Goal: Register for event/course

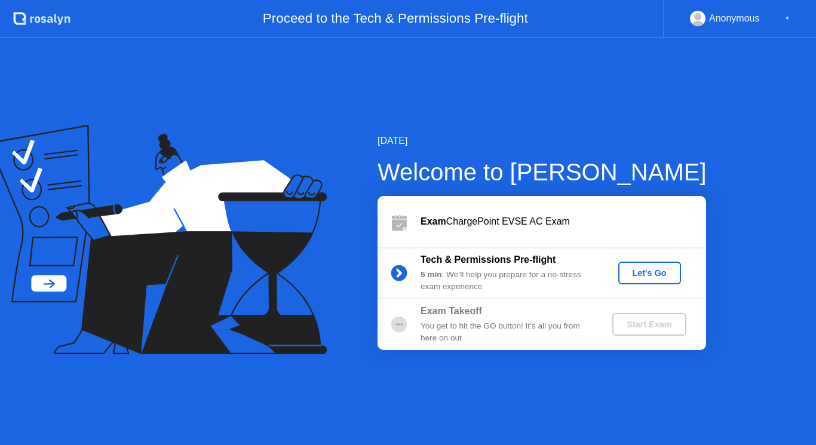
click at [630, 269] on div "Let's Go" at bounding box center [649, 273] width 53 height 10
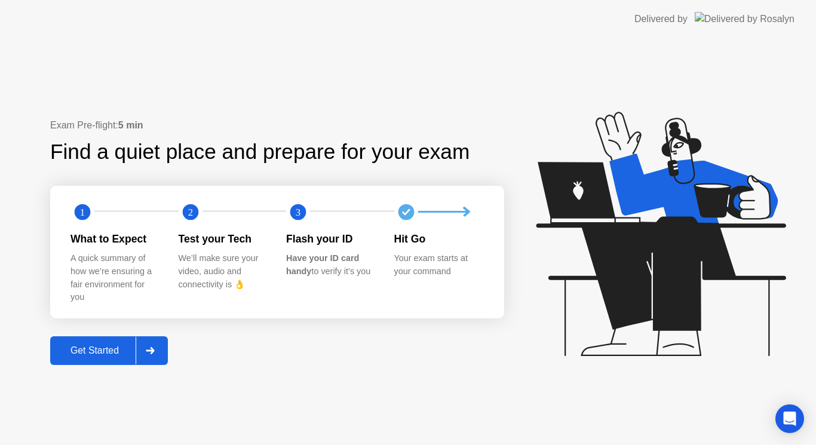
click at [109, 353] on div "Get Started" at bounding box center [95, 350] width 82 height 11
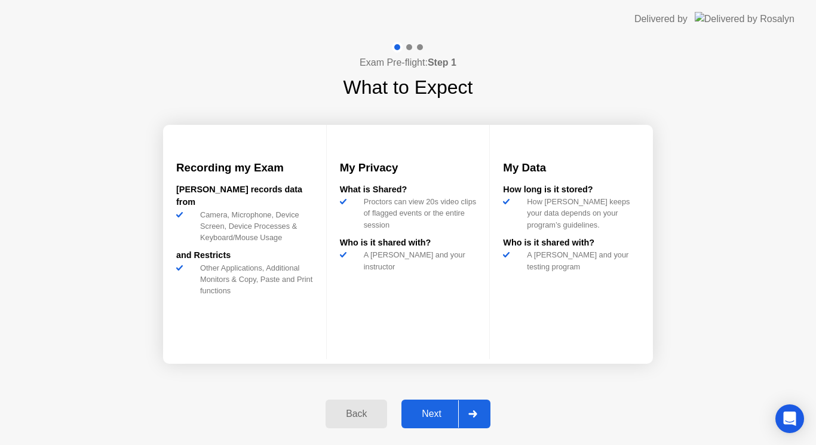
click at [477, 419] on div at bounding box center [472, 413] width 29 height 27
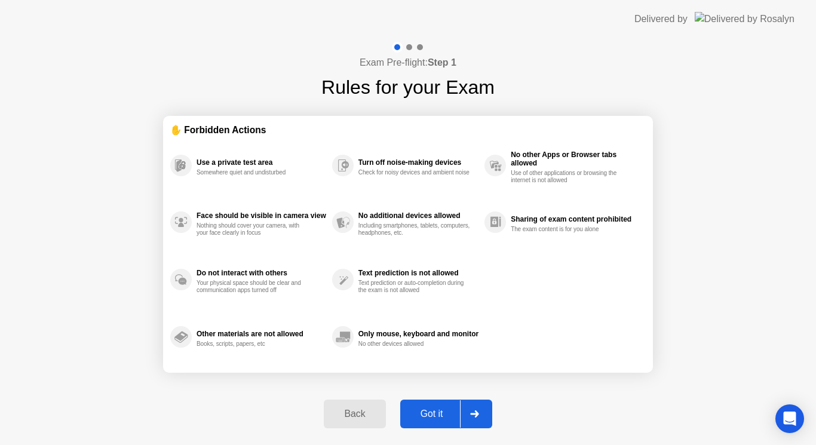
click at [477, 419] on div at bounding box center [474, 413] width 29 height 27
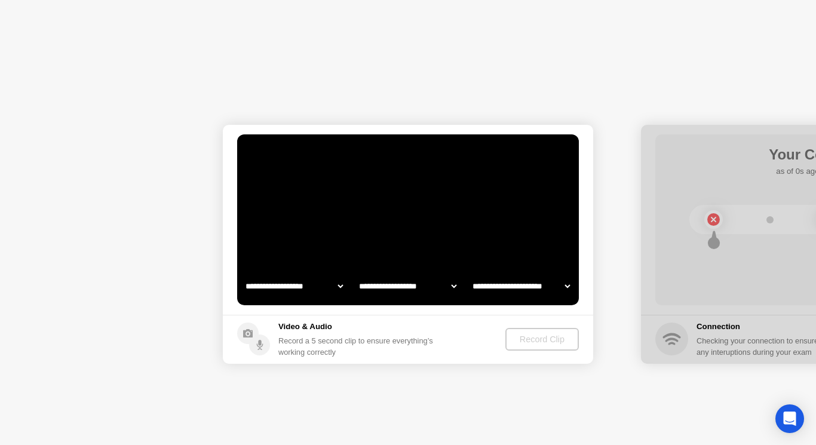
select select "**********"
select select "*******"
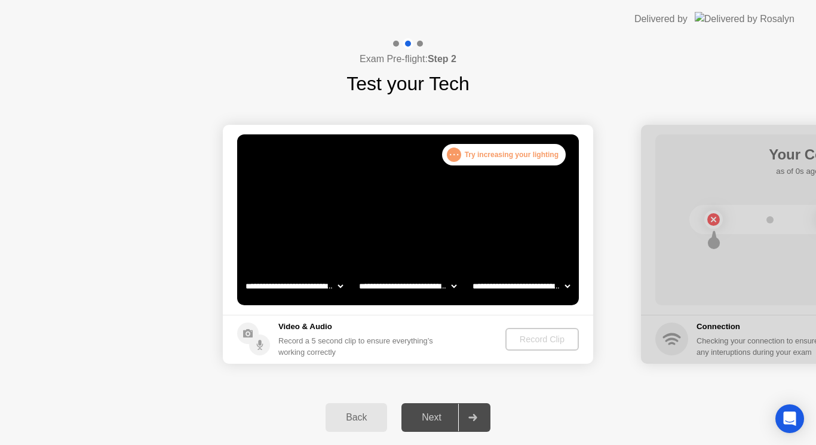
click at [359, 0] on header "Delivered by" at bounding box center [408, 19] width 816 height 38
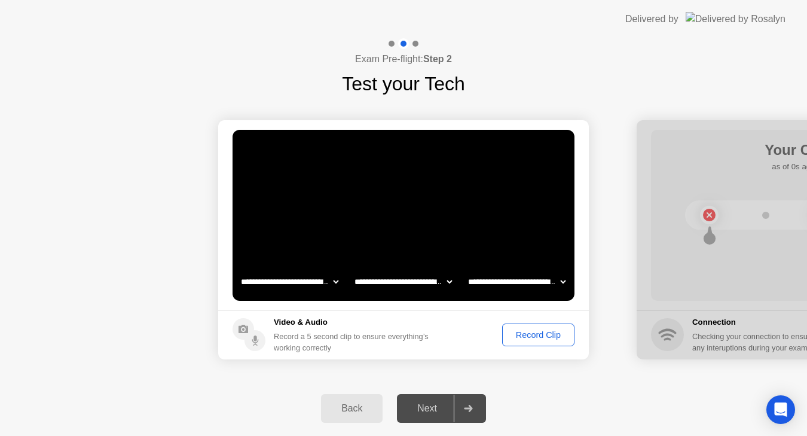
click at [519, 327] on button "Record Clip" at bounding box center [538, 334] width 72 height 23
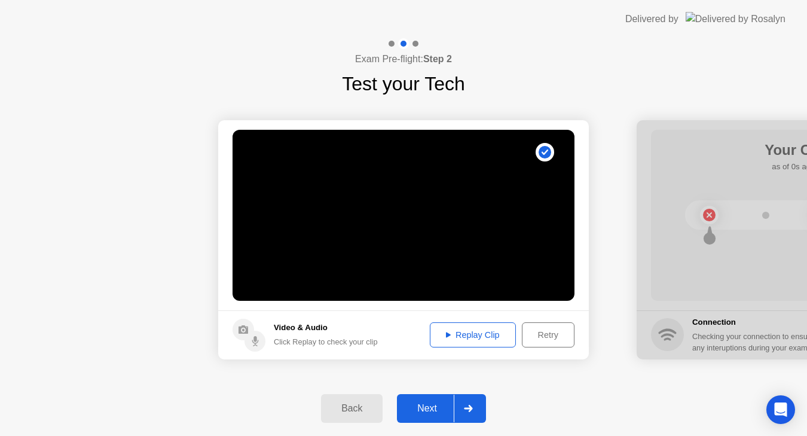
click at [430, 405] on div "Next" at bounding box center [426, 408] width 53 height 11
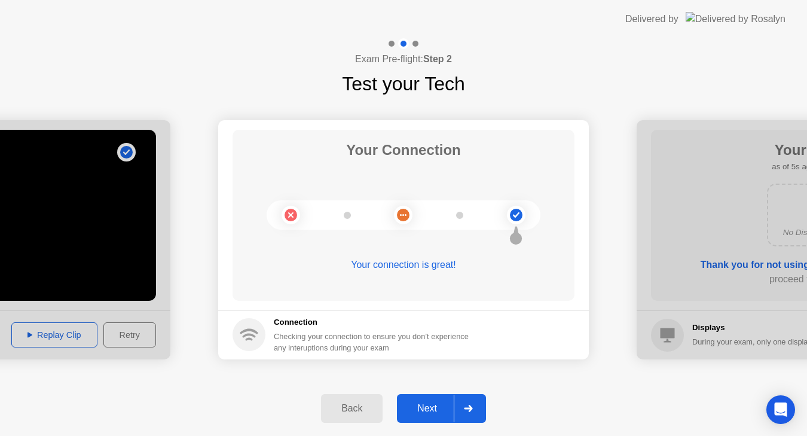
click at [430, 405] on div "Next" at bounding box center [426, 408] width 53 height 11
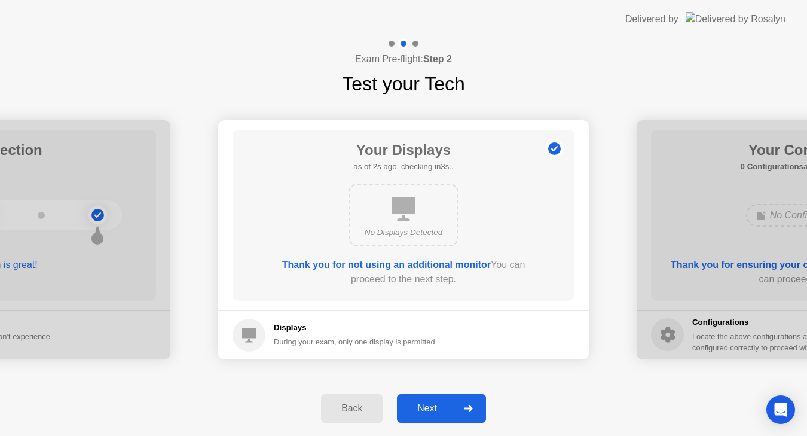
click at [430, 405] on div "Next" at bounding box center [426, 408] width 53 height 11
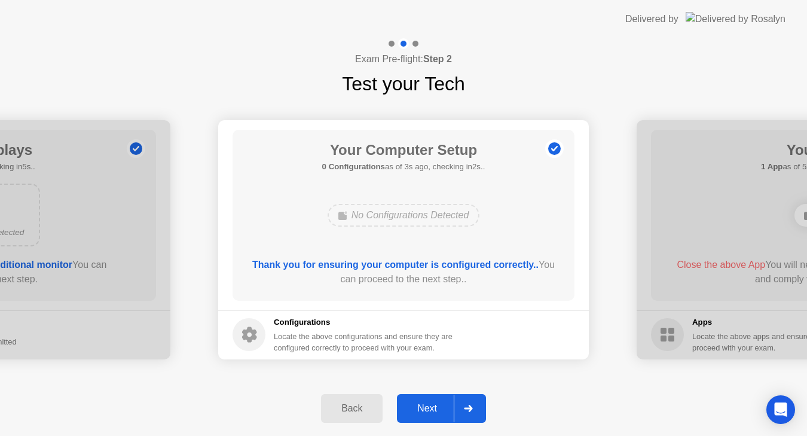
click at [432, 405] on div "Next" at bounding box center [426, 408] width 53 height 11
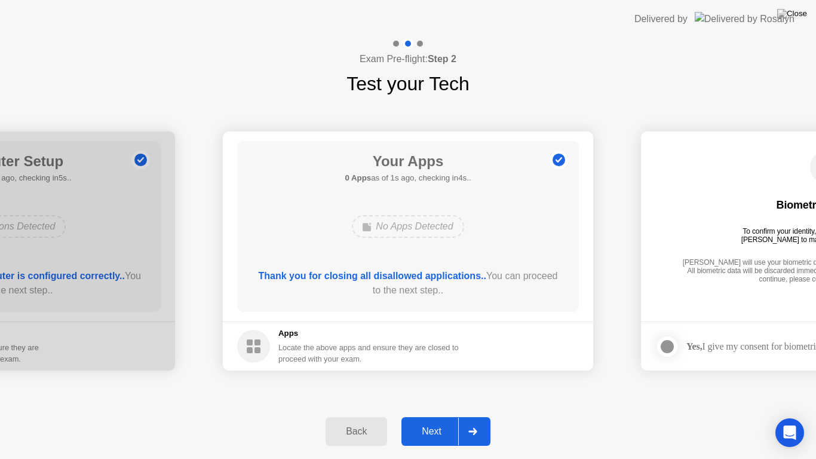
click at [441, 428] on div "Next" at bounding box center [431, 431] width 53 height 11
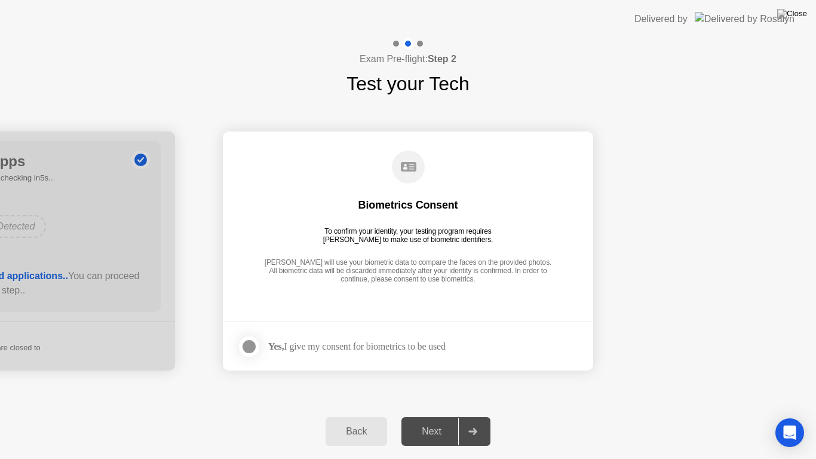
click at [249, 348] on div at bounding box center [249, 346] width 14 height 14
click at [421, 430] on div "Next" at bounding box center [431, 431] width 53 height 11
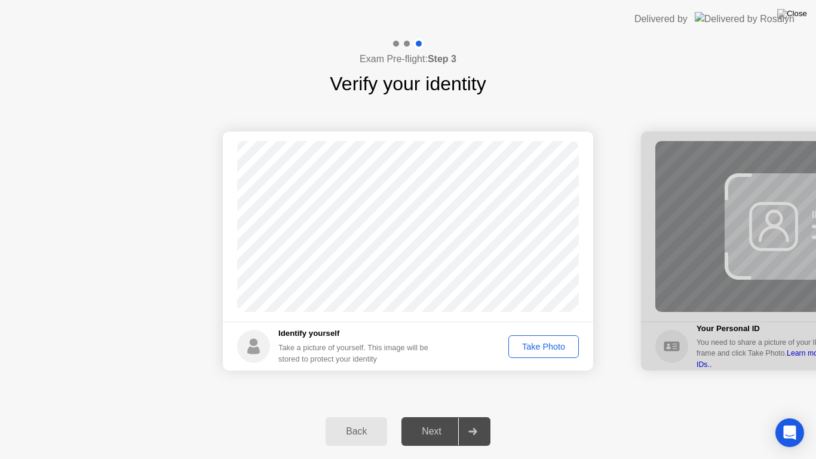
click at [532, 347] on div "Take Photo" at bounding box center [544, 347] width 62 height 10
click at [431, 430] on div "Next" at bounding box center [431, 431] width 53 height 11
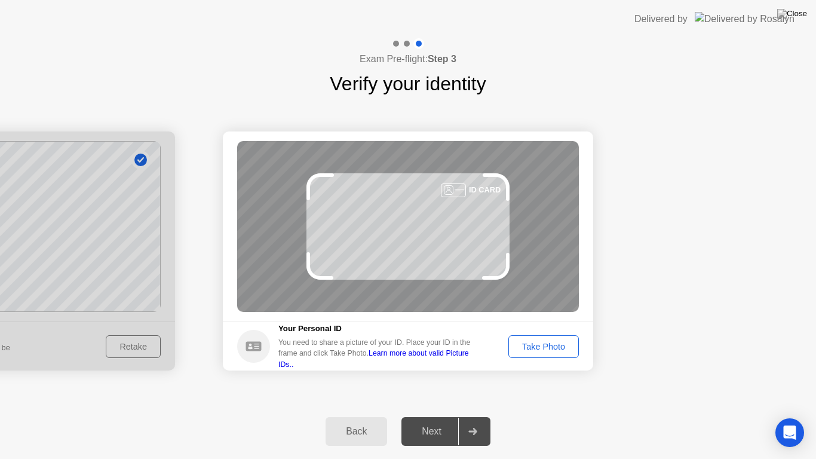
click at [532, 342] on div "Take Photo" at bounding box center [544, 347] width 62 height 10
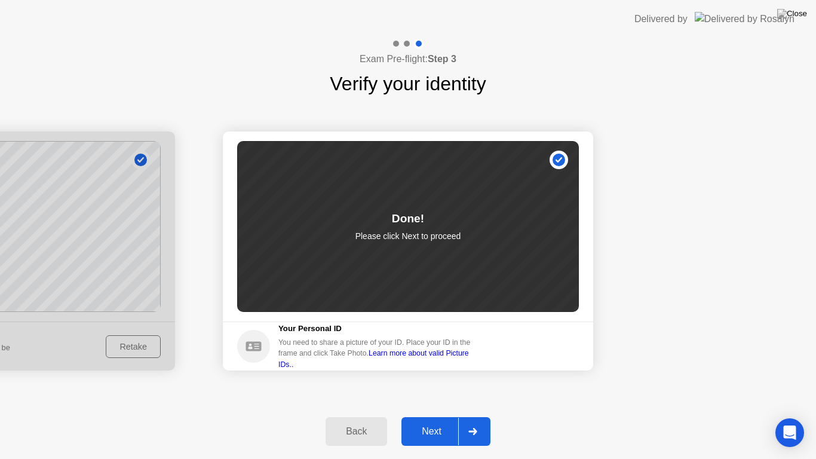
click at [440, 427] on div "Next" at bounding box center [431, 431] width 53 height 11
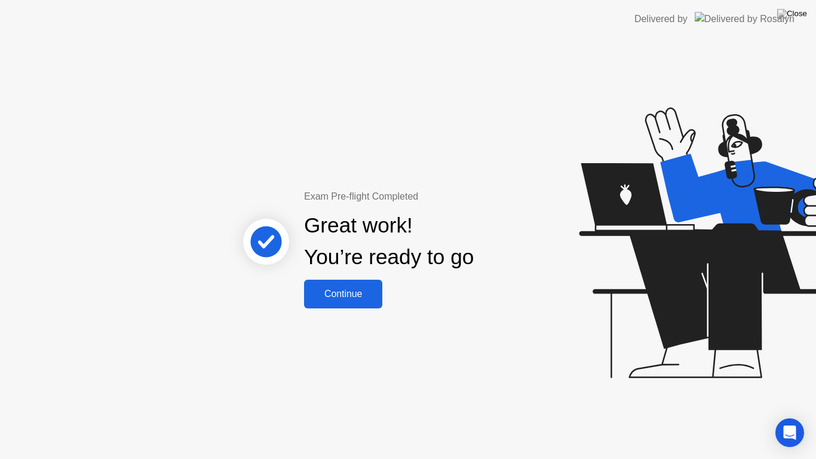
click at [368, 299] on div "Continue" at bounding box center [343, 294] width 71 height 11
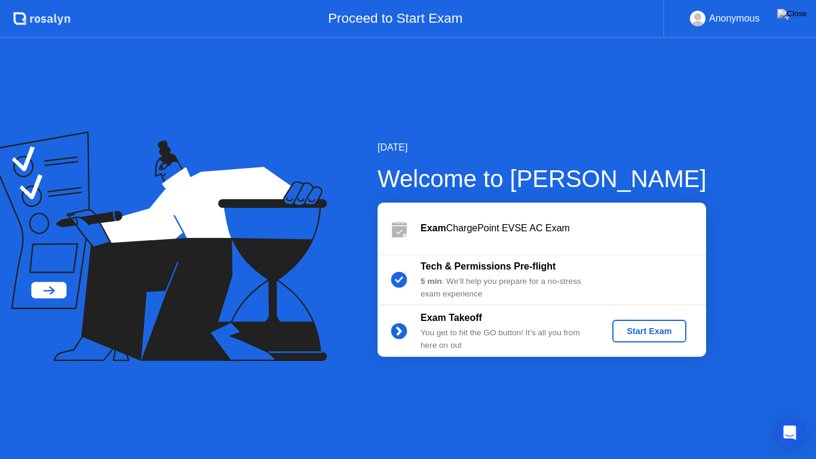
click at [630, 335] on div "Start Exam" at bounding box center [649, 331] width 64 height 10
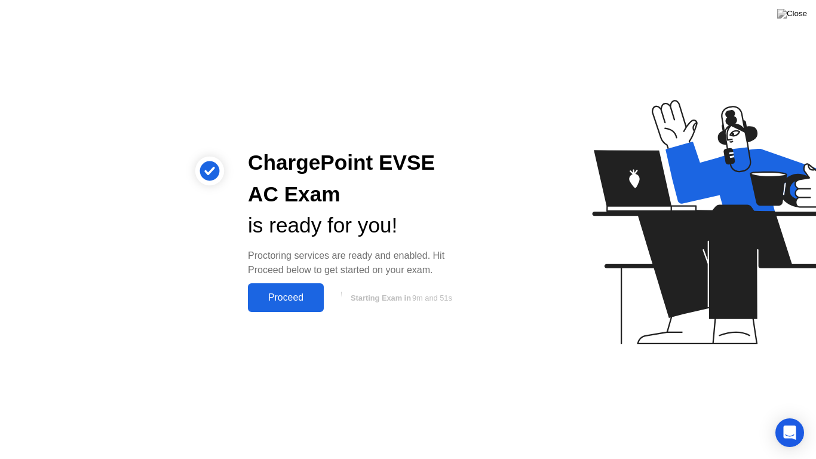
click at [274, 293] on div "Proceed" at bounding box center [286, 297] width 69 height 11
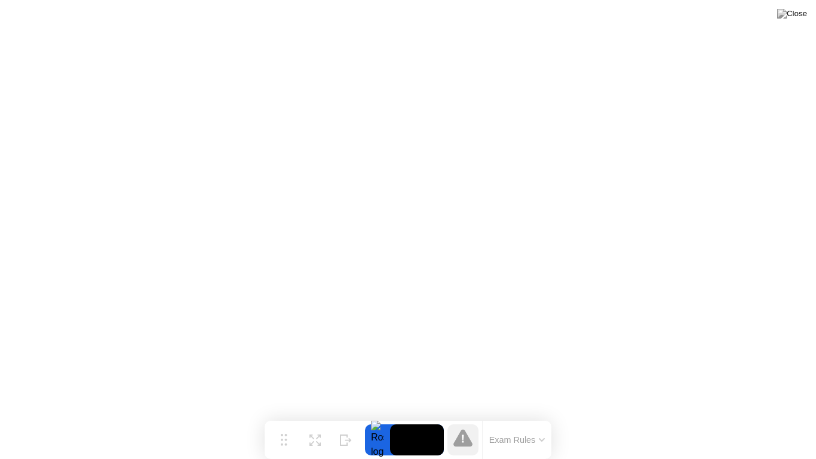
click at [530, 437] on button "Exam Rules" at bounding box center [517, 439] width 63 height 11
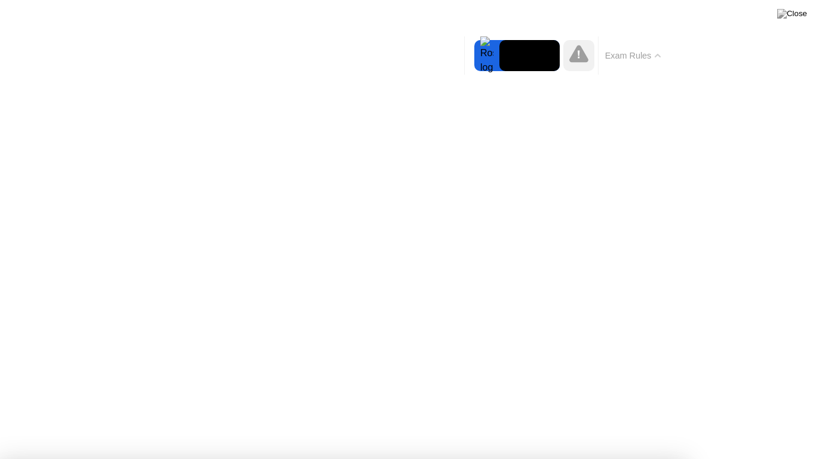
click at [658, 53] on button "Exam Rules" at bounding box center [633, 55] width 63 height 11
